Goal: Task Accomplishment & Management: Manage account settings

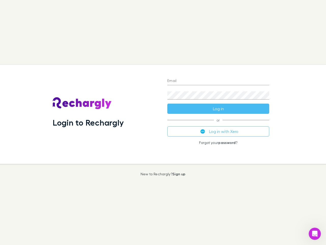
click at [163, 122] on div "Login to Rechargly" at bounding box center [106, 114] width 115 height 99
click at [218, 81] on input "Email" at bounding box center [218, 81] width 102 height 8
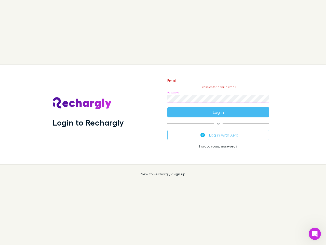
click at [218, 109] on form "Email Please enter a valid email. Password Log in" at bounding box center [218, 95] width 102 height 44
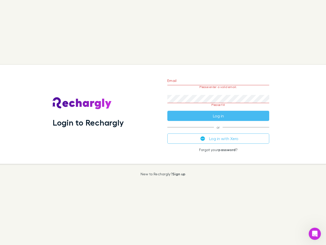
click at [218, 131] on div "Email Please enter a valid email. Password Please fill Log in or Log in with Xe…" at bounding box center [218, 114] width 110 height 99
click at [315, 233] on icon "Open Intercom Messenger" at bounding box center [315, 233] width 8 height 8
